Goal: Transaction & Acquisition: Purchase product/service

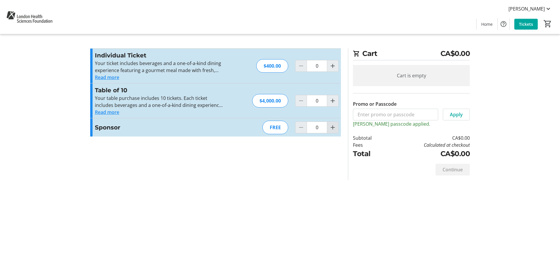
click at [332, 125] on mat-icon "Increment by one" at bounding box center [332, 127] width 7 height 7
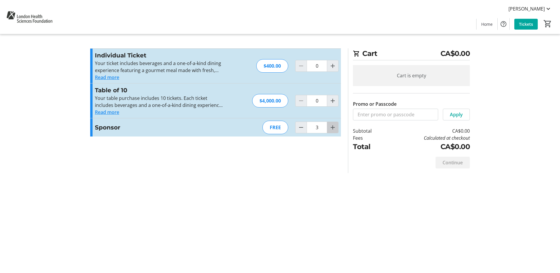
click at [332, 126] on mat-icon "Increment by one" at bounding box center [332, 127] width 7 height 7
type input "4"
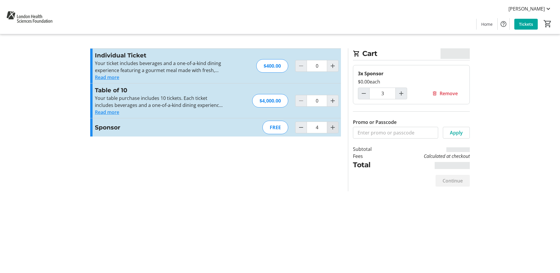
type input "4"
click at [331, 126] on mat-icon "Increment by one" at bounding box center [332, 127] width 7 height 7
type input "5"
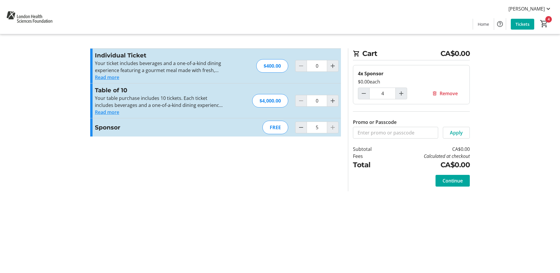
type input "5"
click at [397, 130] on input "Promo or Passcode" at bounding box center [395, 133] width 85 height 12
type input "[PERSON_NAME]"
click at [464, 129] on span at bounding box center [456, 133] width 26 height 14
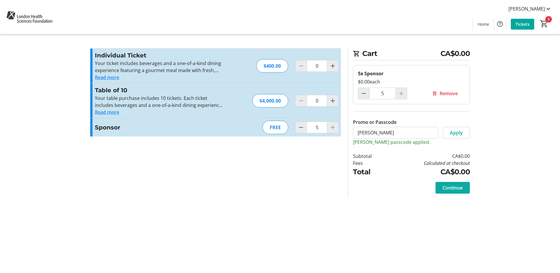
click at [453, 189] on span "Continue" at bounding box center [452, 187] width 20 height 7
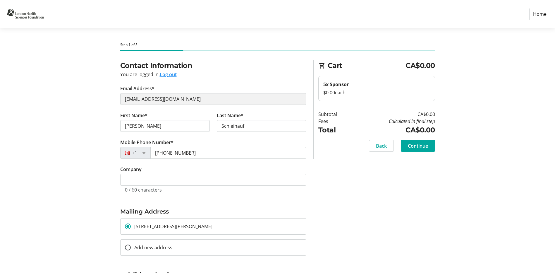
click at [165, 74] on button "Log out" at bounding box center [168, 74] width 17 height 7
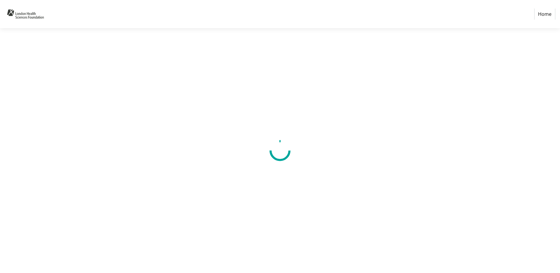
select select "CA"
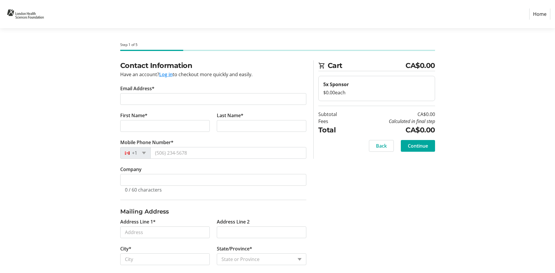
scroll to position [29, 0]
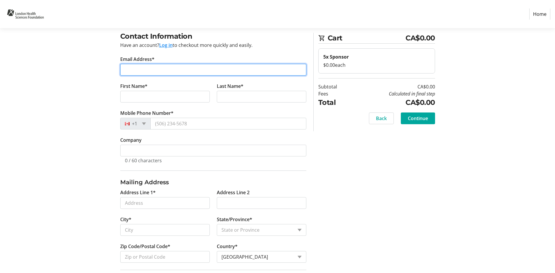
click at [157, 74] on input "Email Address*" at bounding box center [213, 70] width 186 height 12
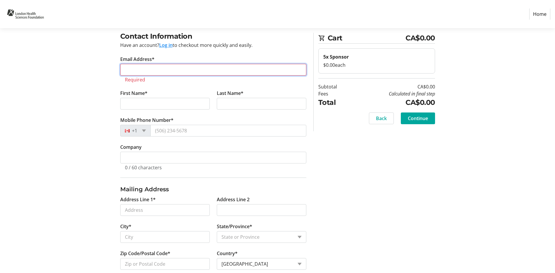
click at [150, 69] on input "Email Address*" at bounding box center [213, 70] width 186 height 12
paste input "[EMAIL_ADDRESS][DOMAIN_NAME]"
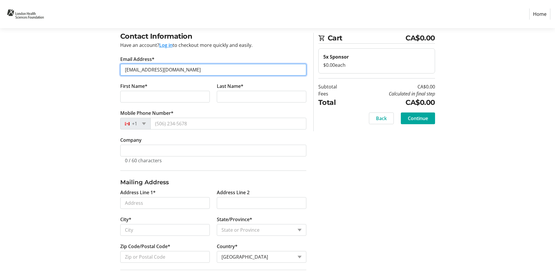
type input "[EMAIL_ADDRESS][DOMAIN_NAME]"
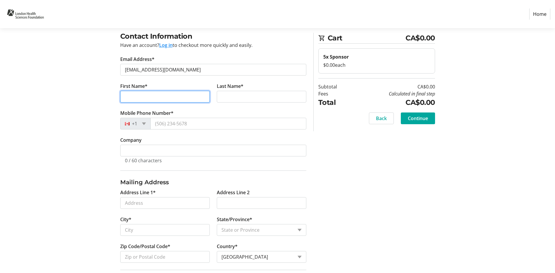
click at [148, 92] on input "First Name*" at bounding box center [165, 97] width 90 height 12
type input "s"
type input "[PERSON_NAME]"
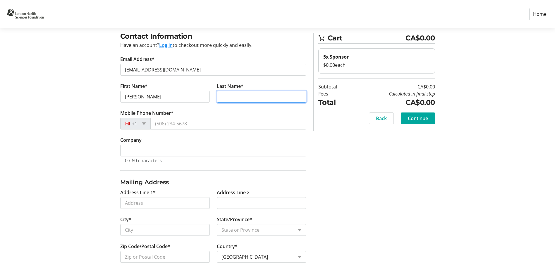
click at [242, 96] on input "Last Name*" at bounding box center [262, 97] width 90 height 12
type input "Chahbar"
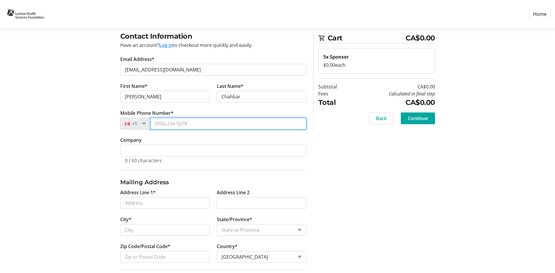
click at [200, 123] on input "Mobile Phone Number*" at bounding box center [228, 124] width 156 height 12
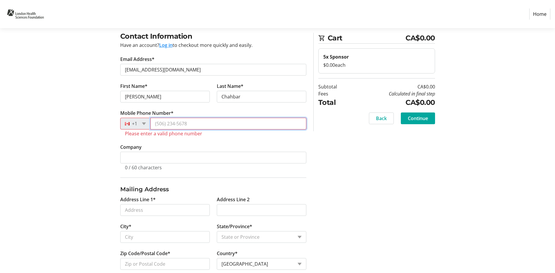
drag, startPoint x: 188, startPoint y: 127, endPoint x: 212, endPoint y: 113, distance: 28.1
click at [188, 127] on input "Mobile Phone Number*" at bounding box center [228, 124] width 156 height 12
paste input "[PHONE_NUMBER]"
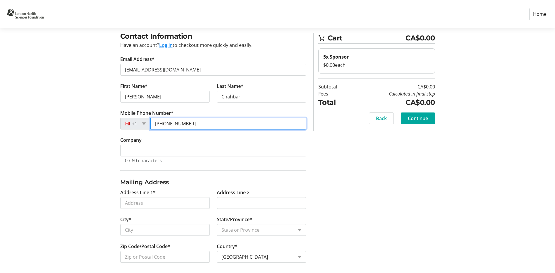
type input "[PHONE_NUMBER]"
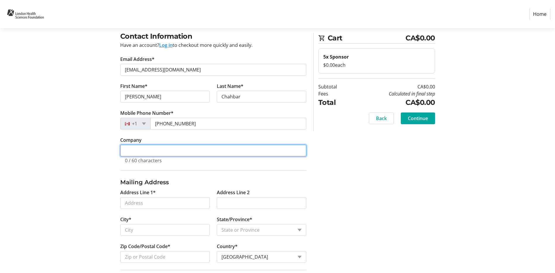
click at [155, 147] on input "Company" at bounding box center [213, 151] width 186 height 12
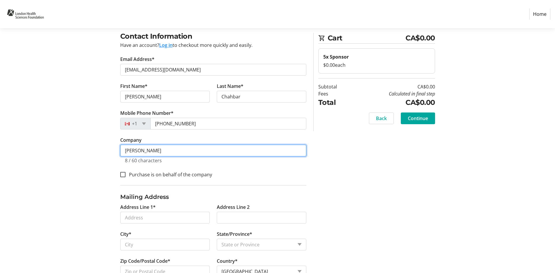
paste input "Healthcare Solutions"
type input "[PERSON_NAME] Healthcare Solutions"
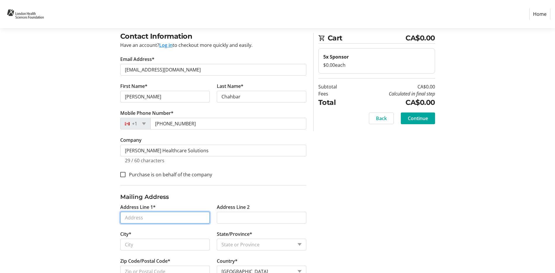
click at [158, 215] on input "Address Line 1*" at bounding box center [165, 218] width 90 height 12
paste input "[STREET_ADDRESS],"
type input "[STREET_ADDRESS]"
type input "[GEOGRAPHIC_DATA]"
select select "ON"
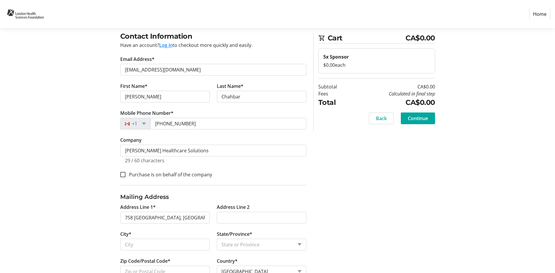
type input "N5V 5J7"
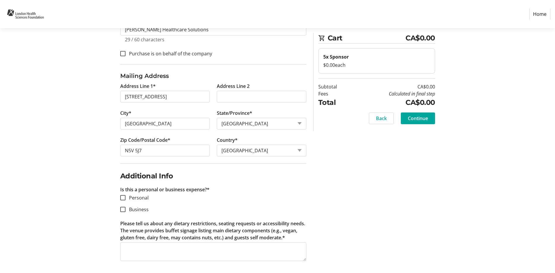
scroll to position [152, 0]
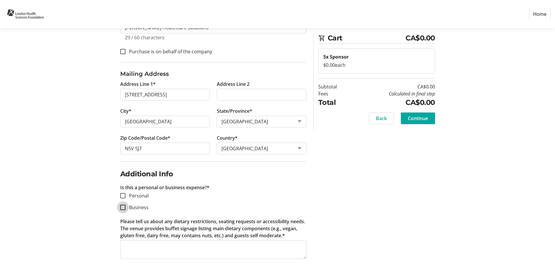
click at [122, 205] on input "Business" at bounding box center [122, 207] width 5 height 5
checkbox input "true"
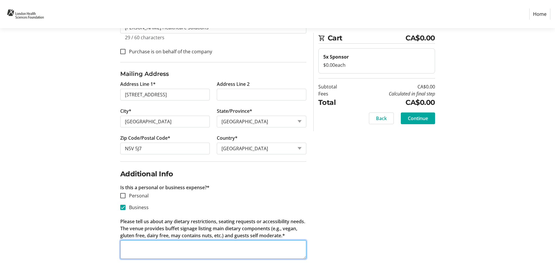
click at [175, 248] on textarea "Please tell us about any dietary restrictions, seating requests or accessibilit…" at bounding box center [213, 249] width 186 height 19
type textarea "N/A"
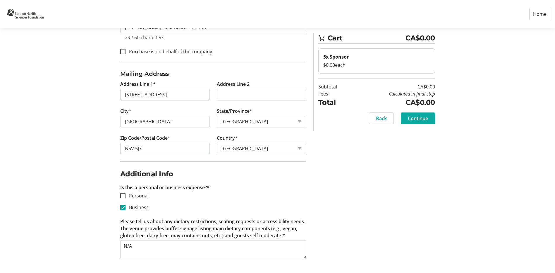
click at [423, 117] on span "Continue" at bounding box center [418, 118] width 20 height 7
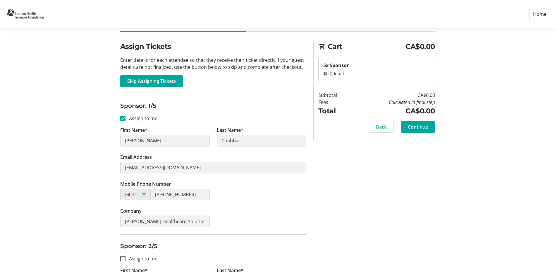
scroll to position [29, 0]
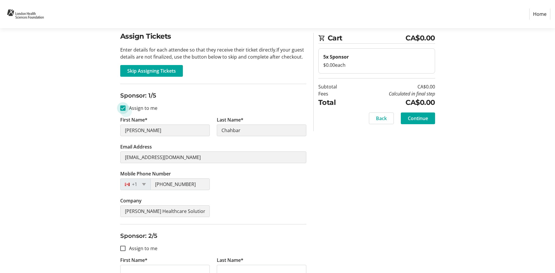
click at [125, 109] on input "Assign to me" at bounding box center [122, 107] width 5 height 5
checkbox input "false"
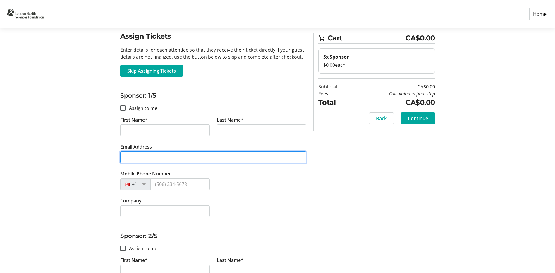
drag, startPoint x: 196, startPoint y: 158, endPoint x: 26, endPoint y: 138, distance: 171.0
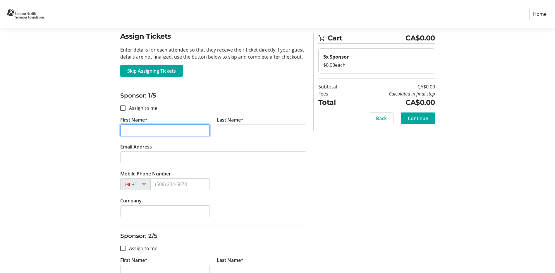
click at [132, 131] on input "First Name*" at bounding box center [165, 130] width 90 height 12
paste input "[PERSON_NAME]"
type input "[PERSON_NAME]"
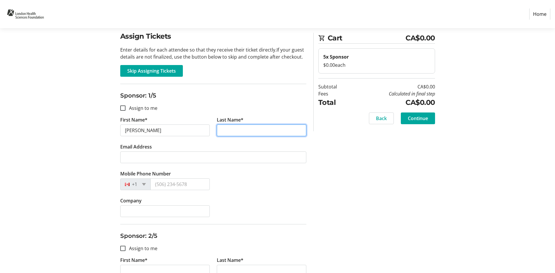
click at [278, 130] on input "Last Name*" at bounding box center [262, 130] width 90 height 12
paste input "Chahbar"
type input "Chahbar"
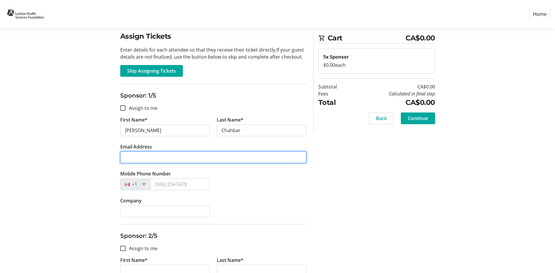
drag, startPoint x: 207, startPoint y: 161, endPoint x: 210, endPoint y: 158, distance: 4.6
click at [208, 160] on input "Email Address" at bounding box center [213, 157] width 186 height 12
paste input "[EMAIL_ADDRESS][DOMAIN_NAME]"
type input "[EMAIL_ADDRESS][DOMAIN_NAME]"
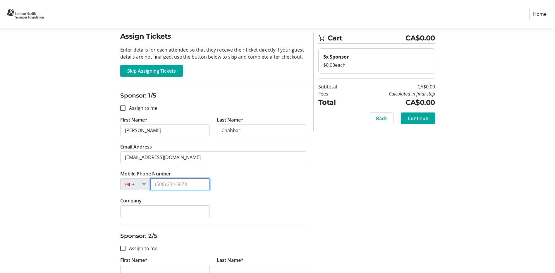
click at [178, 182] on input "Mobile Phone Number" at bounding box center [179, 184] width 59 height 12
paste input "[PHONE_NUMBER]"
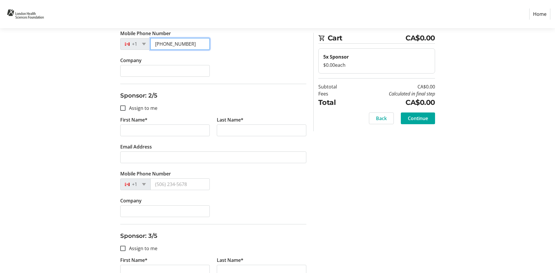
scroll to position [176, 0]
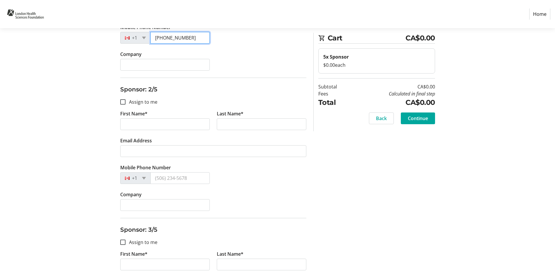
type input "[PHONE_NUMBER]"
click at [118, 126] on tr-form-field "First Name*" at bounding box center [165, 123] width 97 height 27
click at [128, 121] on input "First Name*" at bounding box center [165, 124] width 90 height 12
paste input "Kaouthar"
type input "Kaouthar"
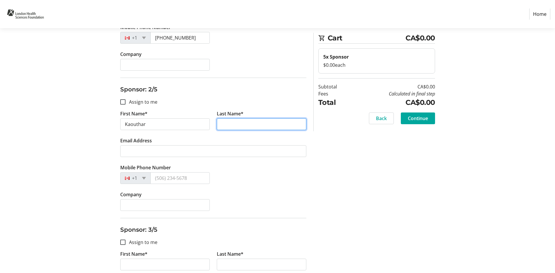
click at [239, 126] on input "Last Name*" at bounding box center [262, 124] width 90 height 12
paste input "Abouzeenni"
type input "Abouzeenni"
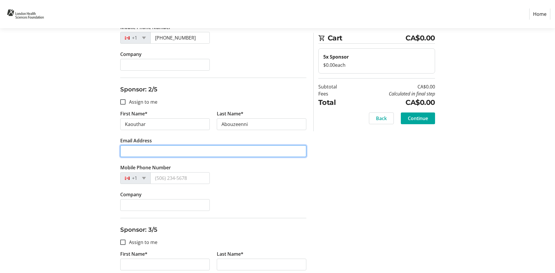
click at [159, 151] on input "Email Address" at bounding box center [213, 151] width 186 height 12
paste input "[EMAIL_ADDRESS][DOMAIN_NAME]"
type input "[EMAIL_ADDRESS][DOMAIN_NAME]"
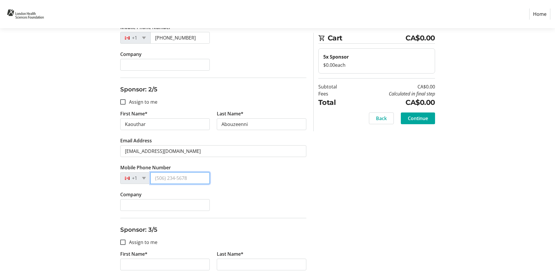
click at [177, 181] on input "Mobile Phone Number" at bounding box center [179, 178] width 59 height 12
paste input "[PHONE_NUMBER]"
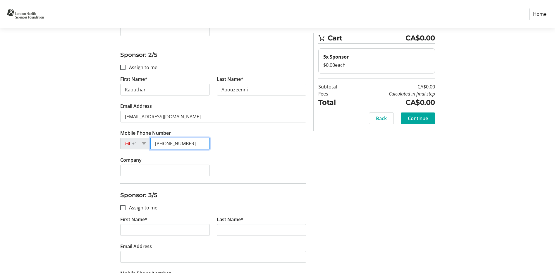
scroll to position [263, 0]
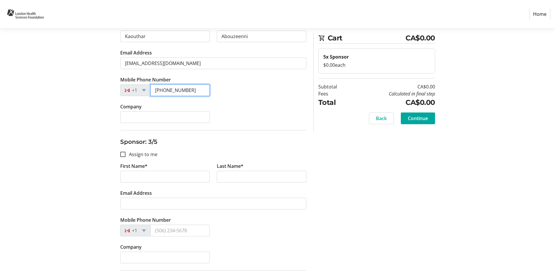
type input "[PHONE_NUMBER]"
click at [179, 170] on tr-form-field "First Name*" at bounding box center [165, 175] width 97 height 27
click at [170, 175] on input "First Name*" at bounding box center [165, 177] width 90 height 12
paste input "[PERSON_NAME]"
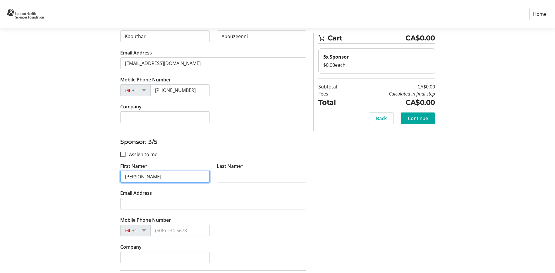
type input "[PERSON_NAME]"
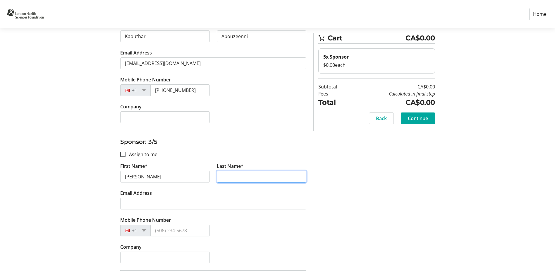
click at [254, 176] on input "Last Name*" at bounding box center [262, 177] width 90 height 12
paste input "[PERSON_NAME]"
type input "[PERSON_NAME]"
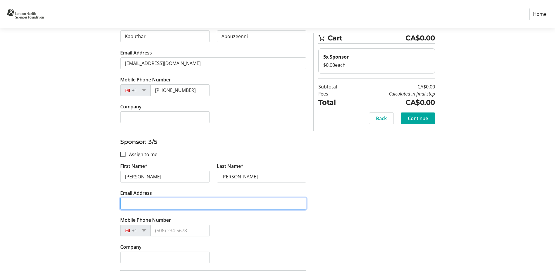
click at [159, 206] on input "Email Address" at bounding box center [213, 204] width 186 height 12
paste input "[PERSON_NAME][EMAIL_ADDRESS][PERSON_NAME][DOMAIN_NAME]"
type input "[PERSON_NAME][EMAIL_ADDRESS][PERSON_NAME][DOMAIN_NAME]"
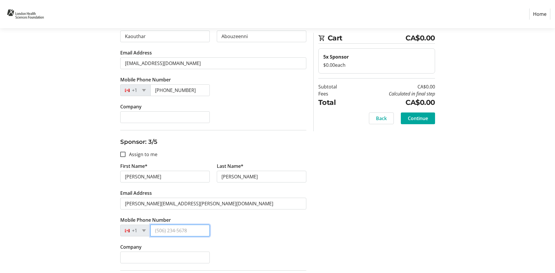
click at [183, 233] on input "Mobile Phone Number" at bounding box center [179, 231] width 59 height 12
paste input "[PHONE_NUMBER]"
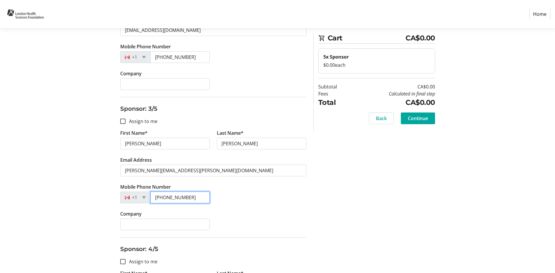
scroll to position [381, 0]
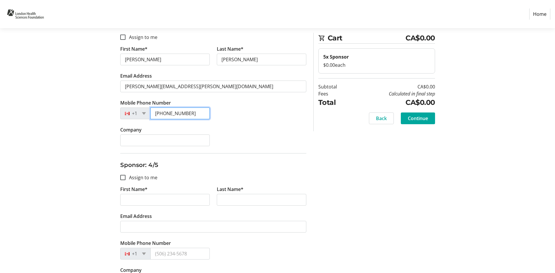
type input "[PHONE_NUMBER]"
click at [156, 198] on input "First Name*" at bounding box center [165, 200] width 90 height 12
paste input "[PERSON_NAME]"
type input "[PERSON_NAME]"
click at [233, 199] on input "Last Name*" at bounding box center [262, 200] width 90 height 12
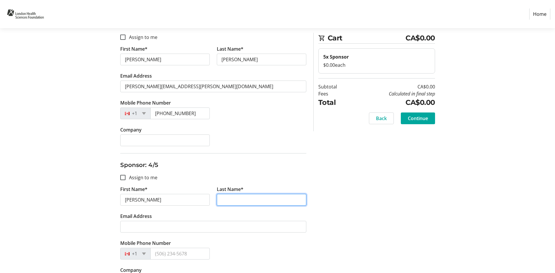
paste input "[PERSON_NAME]"
type input "[PERSON_NAME]"
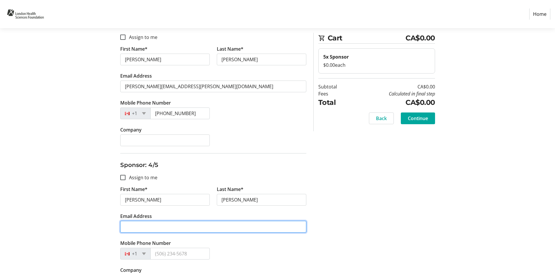
click at [187, 227] on input "Email Address" at bounding box center [213, 227] width 186 height 12
paste input "[EMAIL_ADDRESS][DOMAIN_NAME]"
type input "[EMAIL_ADDRESS][DOMAIN_NAME]"
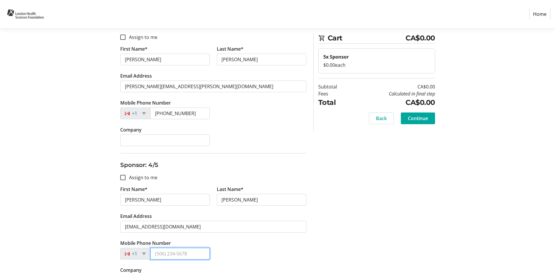
click at [187, 254] on input "Mobile Phone Number" at bounding box center [179, 254] width 59 height 12
paste input "[PHONE_NUMBER]"
type input "[PHONE_NUMBER]"
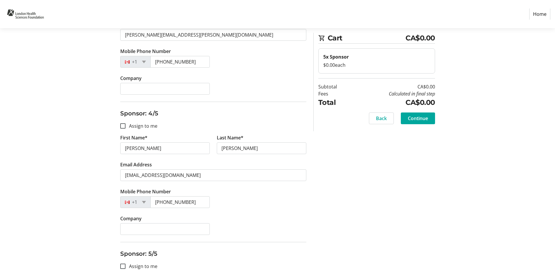
scroll to position [498, 0]
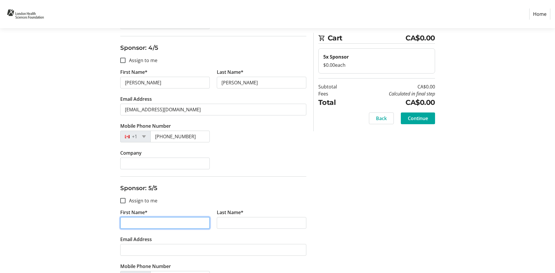
drag, startPoint x: 122, startPoint y: 225, endPoint x: 126, endPoint y: 224, distance: 3.6
click at [122, 225] on input "First Name*" at bounding box center [165, 223] width 90 height 12
paste input "[PERSON_NAME]"
type input "[PERSON_NAME]"
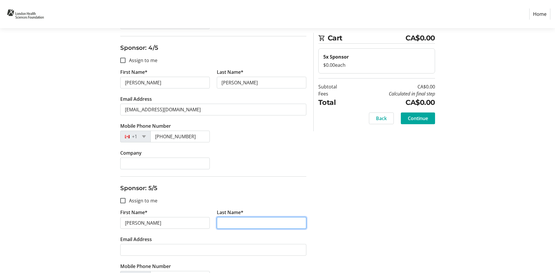
click at [267, 225] on input "Last Name*" at bounding box center [262, 223] width 90 height 12
paste input "[PERSON_NAME]"
type input "[PERSON_NAME]"
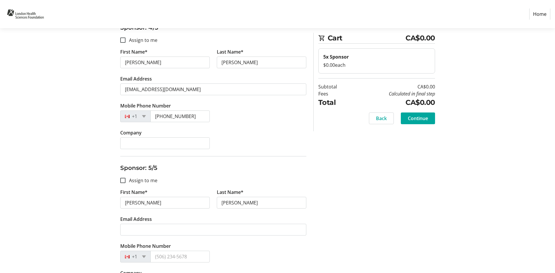
scroll to position [527, 0]
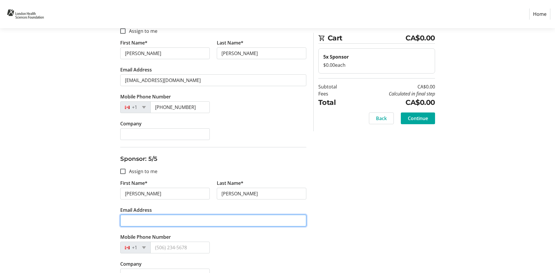
click at [183, 217] on input "Email Address" at bounding box center [213, 221] width 186 height 12
paste input "[EMAIL_ADDRESS][DOMAIN_NAME]"
type input "[EMAIL_ADDRESS][DOMAIN_NAME]"
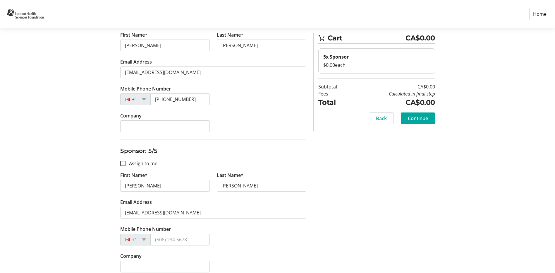
scroll to position [541, 0]
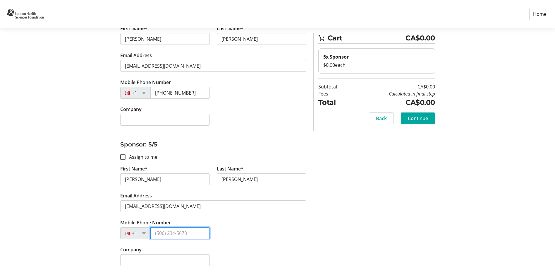
click at [166, 235] on input "Mobile Phone Number" at bounding box center [179, 233] width 59 height 12
paste input "[PHONE_NUMBER]"
type input "[PHONE_NUMBER]"
click at [422, 115] on span "Continue" at bounding box center [418, 118] width 20 height 7
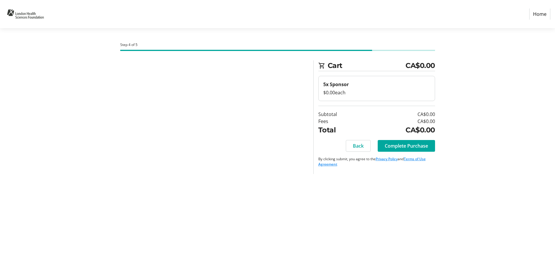
scroll to position [0, 0]
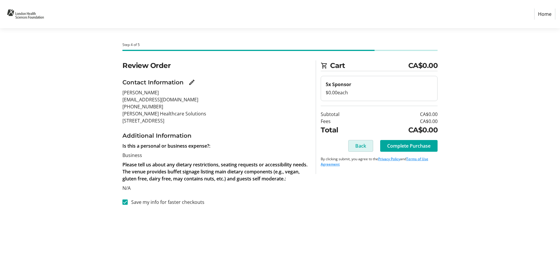
click at [352, 146] on span at bounding box center [360, 146] width 24 height 14
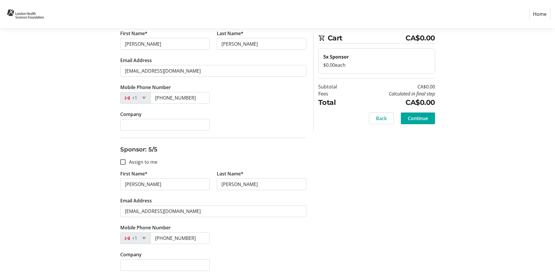
scroll to position [541, 0]
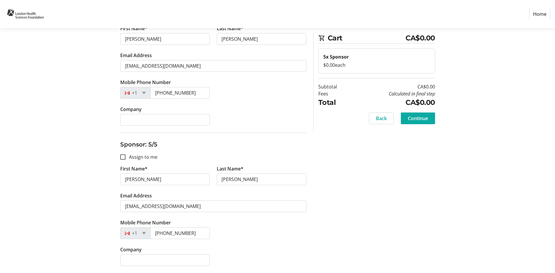
click at [409, 117] on span "Continue" at bounding box center [418, 118] width 20 height 7
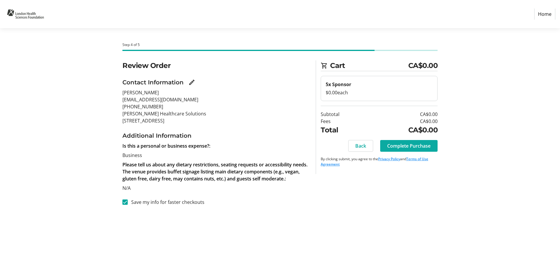
click at [407, 144] on span "Complete Purchase" at bounding box center [408, 145] width 43 height 7
